Goal: Task Accomplishment & Management: Use online tool/utility

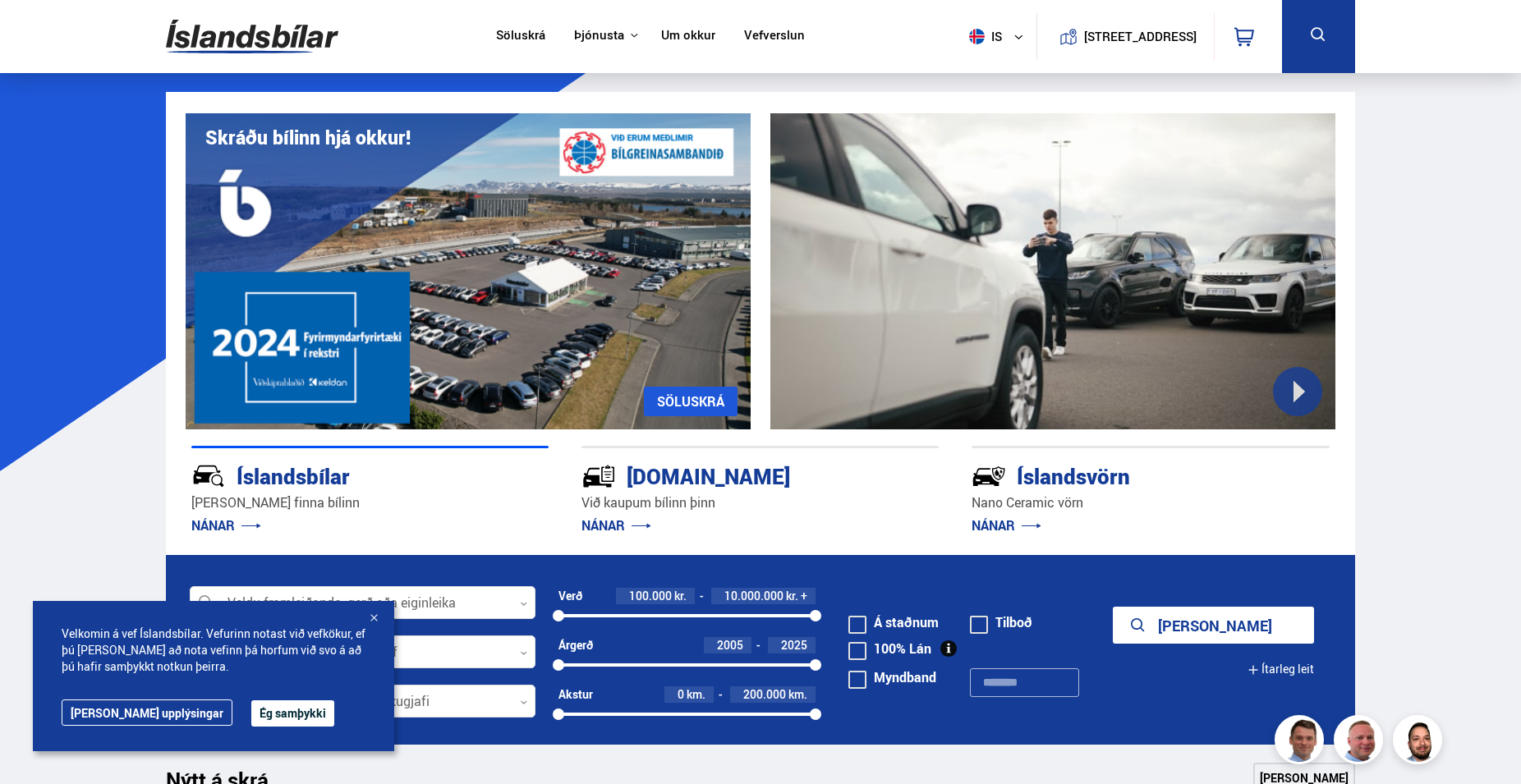
click at [243, 700] on div "Velkomin á vef Íslandsbílar. Vefurinn notast við vefkökur, ef þú [PERSON_NAME] …" at bounding box center [213, 676] width 362 height 150
click at [251, 716] on button "Ég samþykki" at bounding box center [292, 713] width 82 height 26
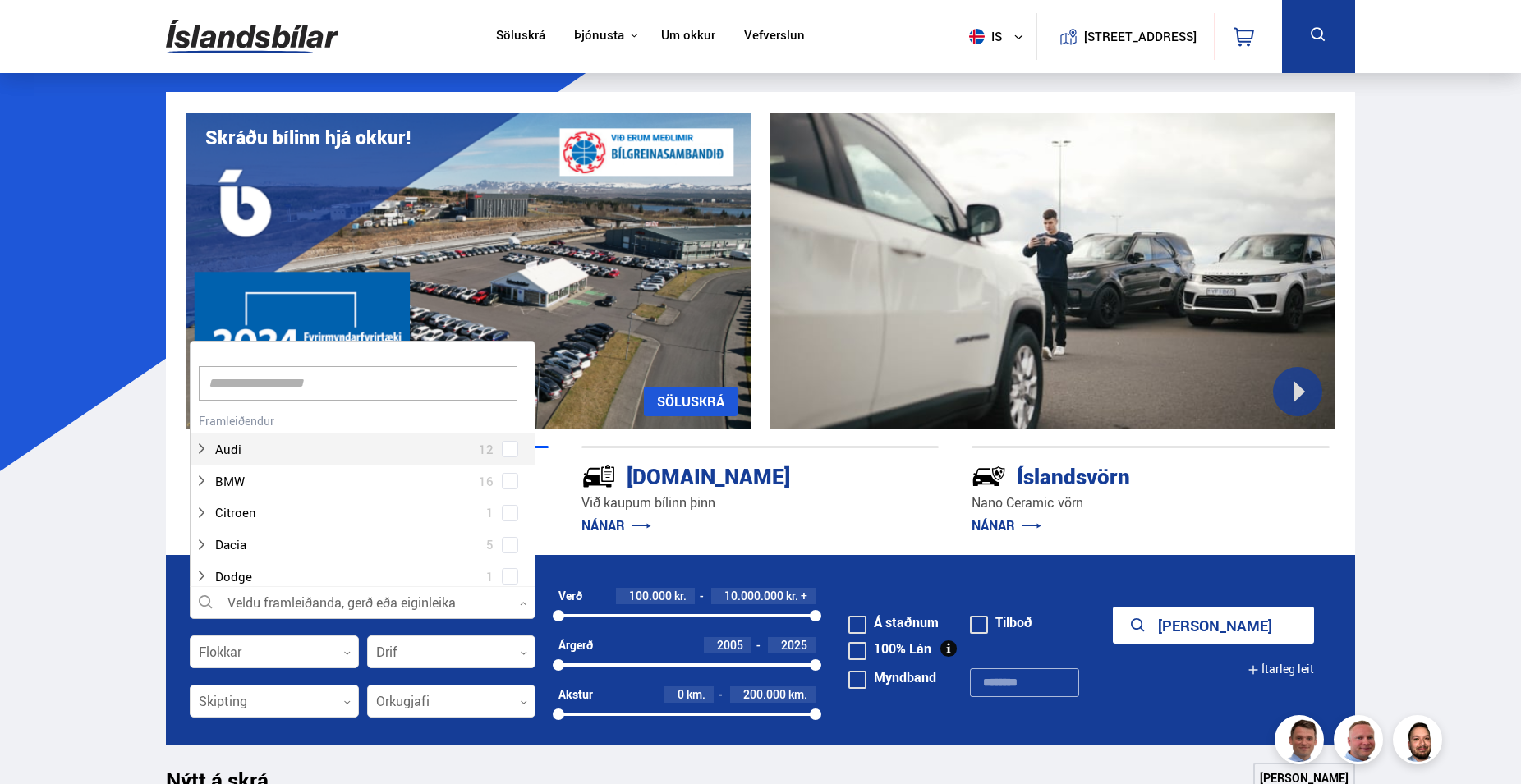
click at [330, 590] on div at bounding box center [362, 604] width 345 height 33
type input "***"
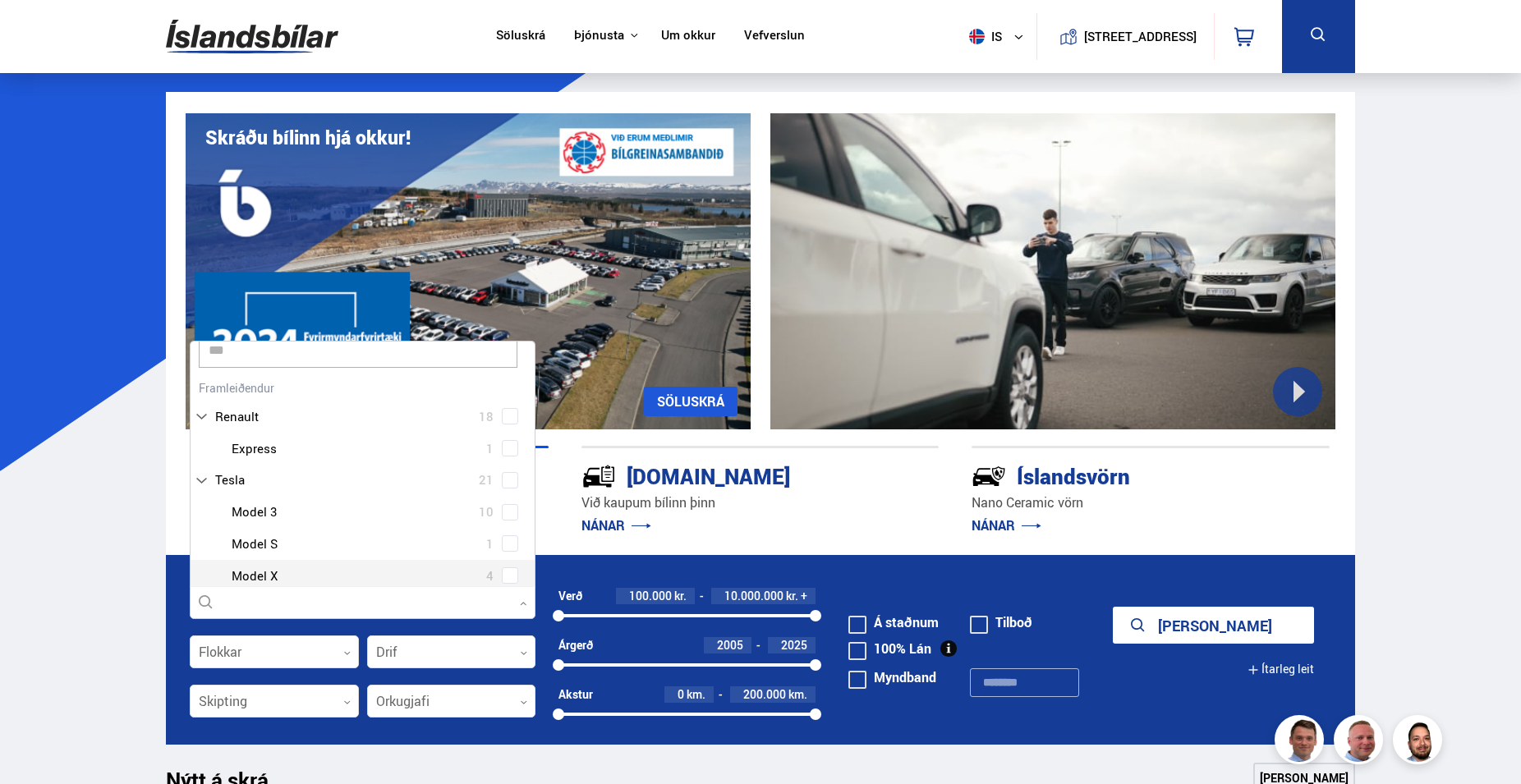
scroll to position [87, 0]
click at [366, 546] on div at bounding box center [379, 554] width 303 height 24
click at [492, 555] on div "Audi 12 BMW 16 Citroen 1 Dacia 5 Dodge 1 Ducati 1 Fiat 4 Ford 15 Honda 6 Hyunda…" at bounding box center [363, 664] width 344 height 686
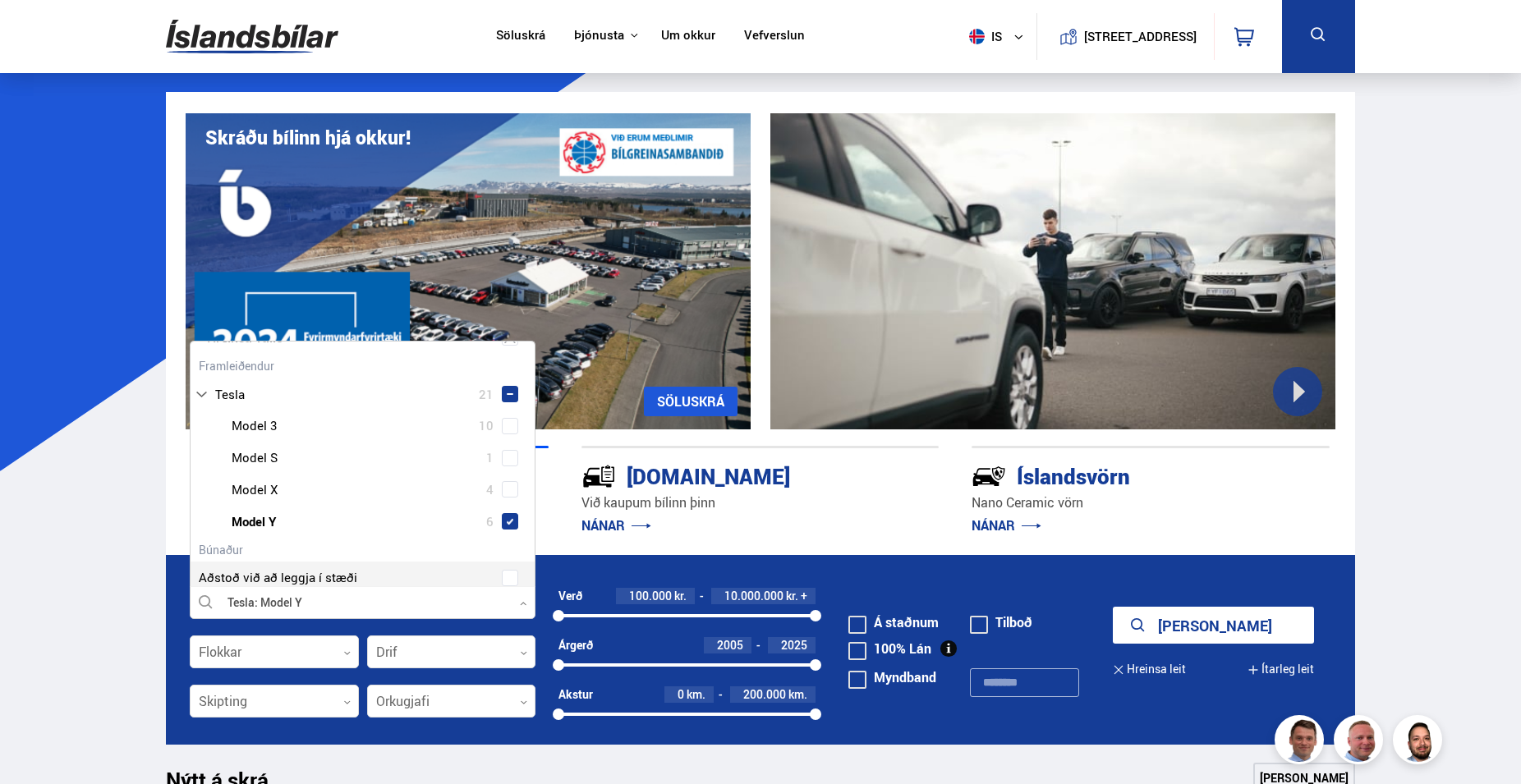
scroll to position [118, 0]
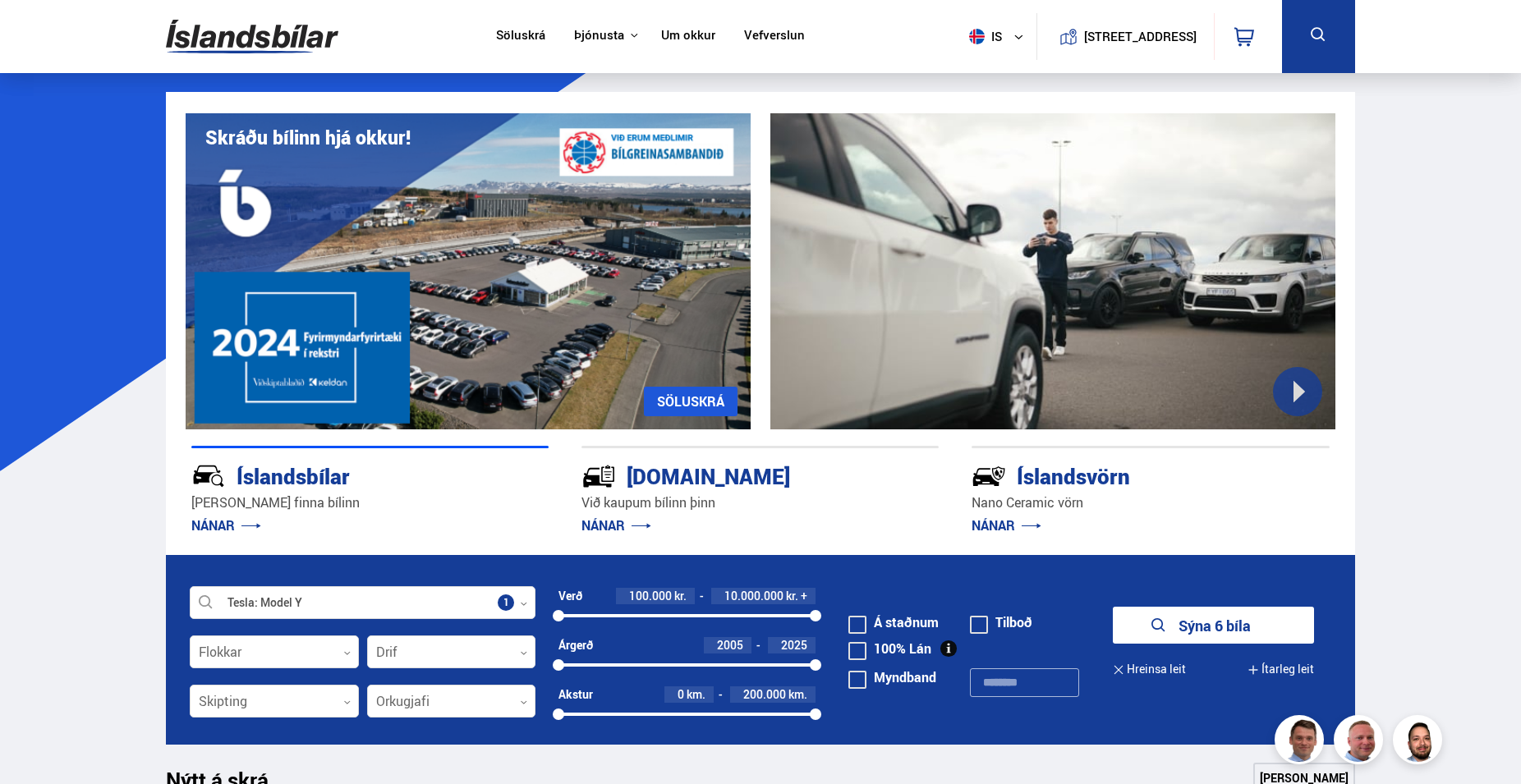
click at [1139, 628] on button "Sýna 6 bíla" at bounding box center [1213, 624] width 201 height 37
